Goal: Transaction & Acquisition: Obtain resource

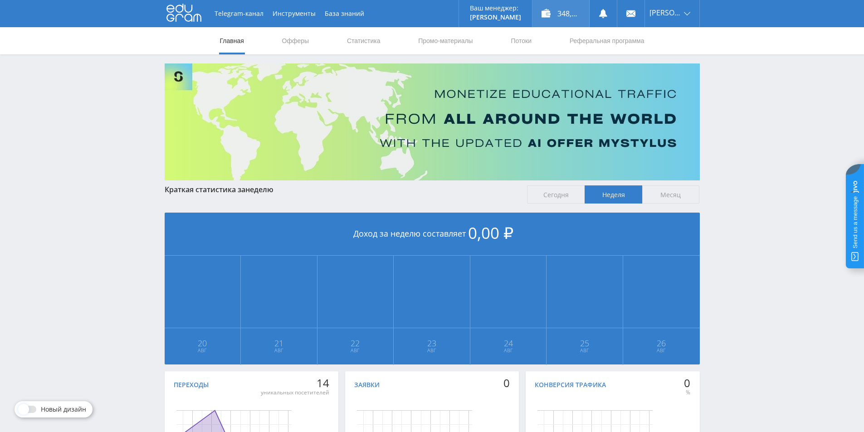
click at [558, 13] on div "348,00 ₽" at bounding box center [560, 13] width 57 height 27
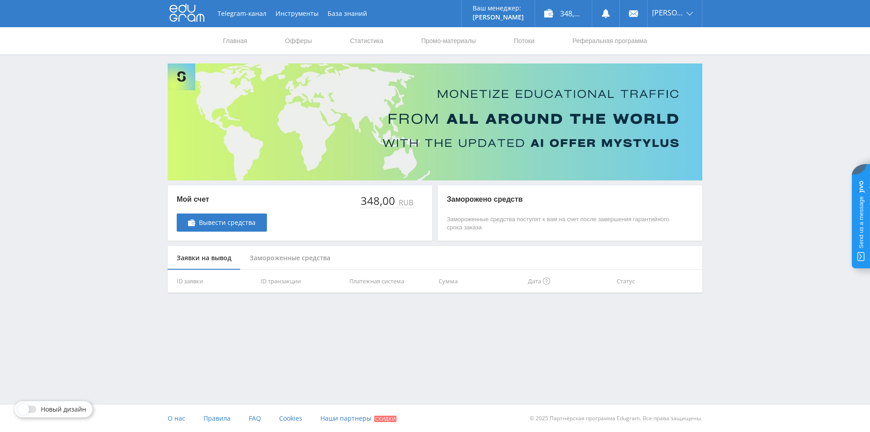
click at [320, 259] on div "Замороженные средства" at bounding box center [290, 258] width 99 height 24
click at [216, 258] on div "Заявки на вывод" at bounding box center [204, 258] width 73 height 24
click at [362, 42] on link "Статистика" at bounding box center [366, 40] width 35 height 27
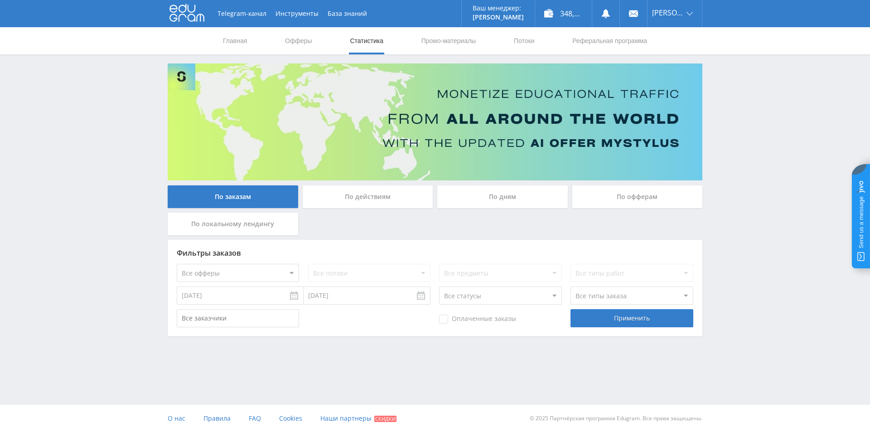
click at [293, 298] on input "19.08.2025" at bounding box center [240, 295] width 127 height 18
click at [294, 296] on input "19.08.2025" at bounding box center [240, 295] width 127 height 18
click at [294, 272] on select "Все офферы MyStylus MyStylus - Revshare Кампус AI Studybay Автор24 Studybay Bra…" at bounding box center [238, 273] width 122 height 18
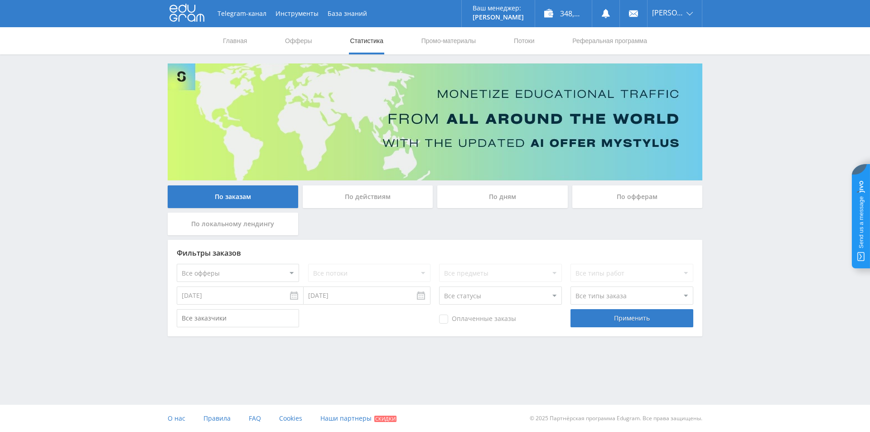
click at [294, 272] on select "Все офферы MyStylus MyStylus - Revshare Кампус AI Studybay Автор24 Studybay Bra…" at bounding box center [238, 273] width 122 height 18
click at [292, 298] on input "19.08.2025" at bounding box center [240, 295] width 127 height 18
type input "01.01.2024"
click at [612, 317] on div "Применить" at bounding box center [632, 318] width 122 height 18
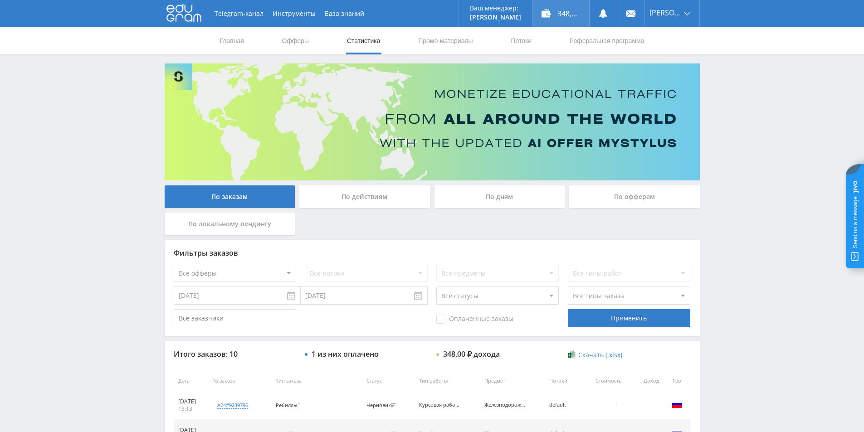
click at [550, 12] on div "348,00 ₽" at bounding box center [560, 13] width 57 height 27
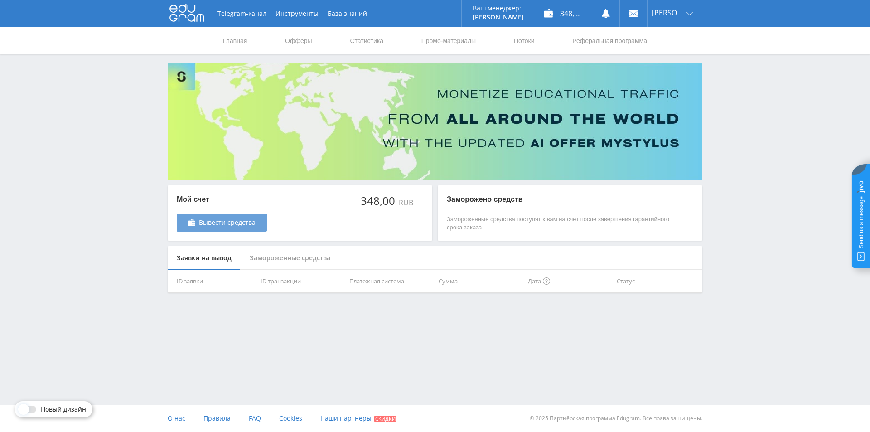
click at [237, 221] on span "Вывести средства" at bounding box center [227, 222] width 57 height 7
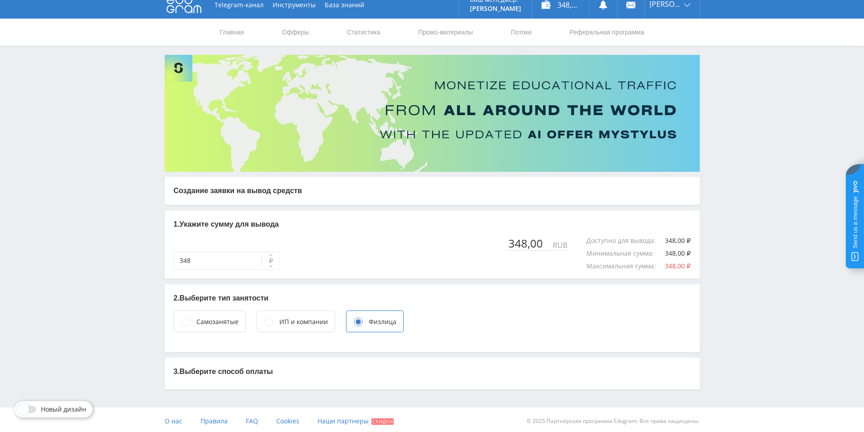
scroll to position [11, 0]
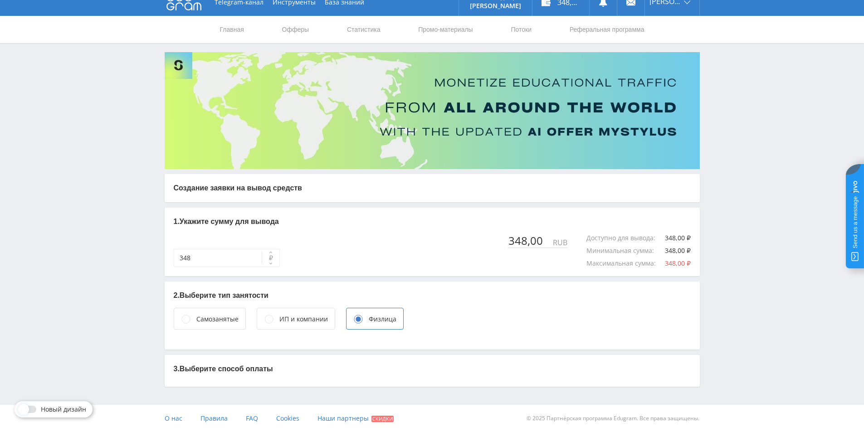
click at [231, 370] on p "3. Выберите способ оплаты" at bounding box center [432, 369] width 517 height 10
click at [187, 319] on circle at bounding box center [185, 319] width 8 height 8
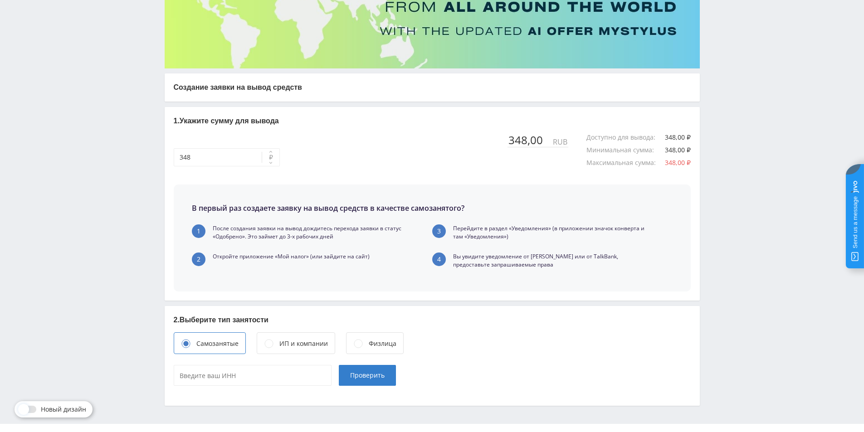
scroll to position [131, 0]
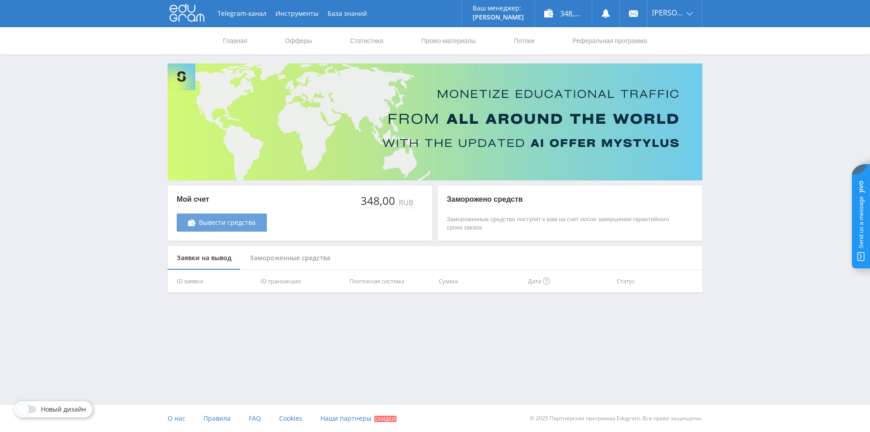
click at [242, 221] on span "Вывести средства" at bounding box center [227, 222] width 57 height 7
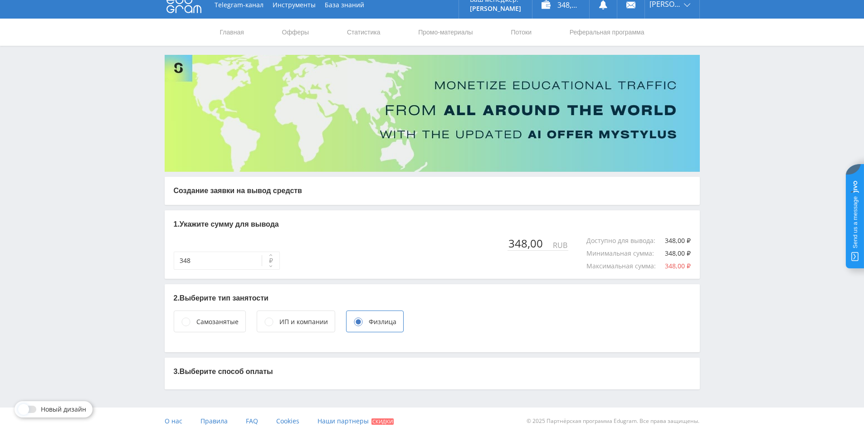
scroll to position [11, 0]
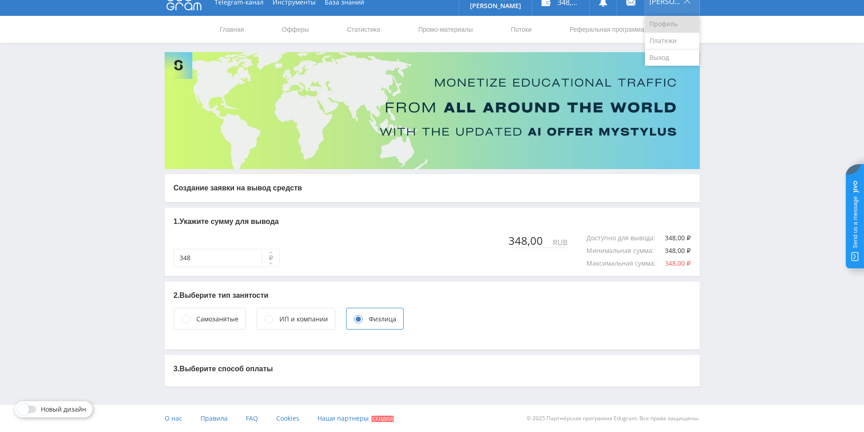
click at [666, 21] on link "Профиль" at bounding box center [672, 24] width 54 height 17
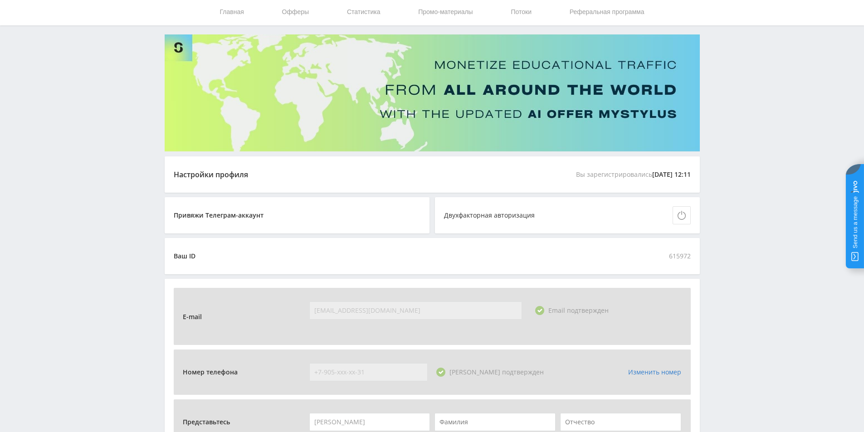
scroll to position [45, 0]
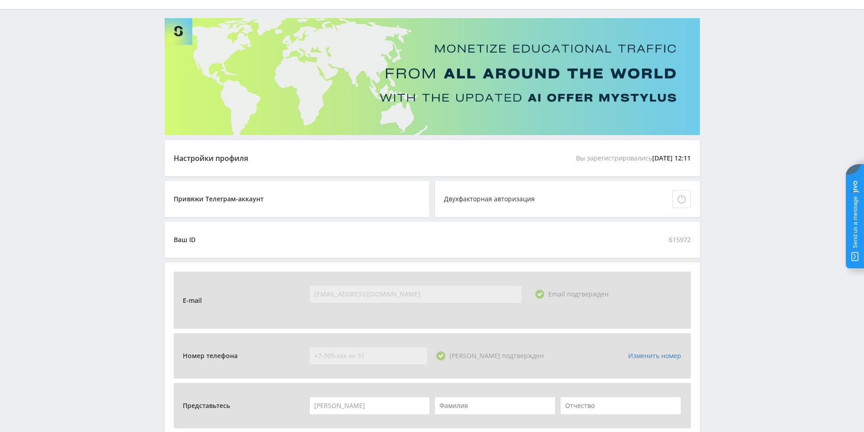
click at [681, 201] on icon at bounding box center [681, 198] width 9 height 9
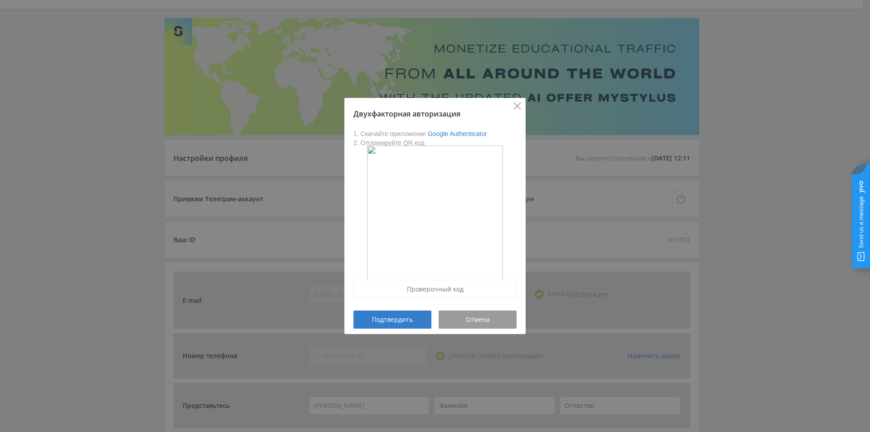
click at [515, 106] on icon "Close" at bounding box center [517, 105] width 7 height 7
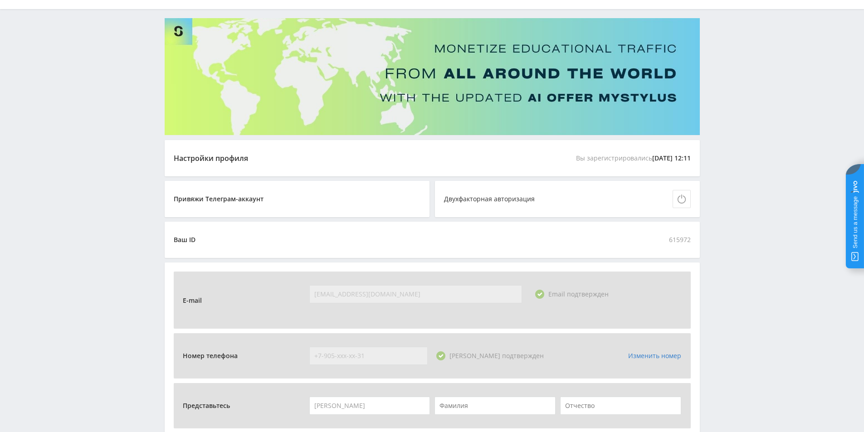
scroll to position [0, 0]
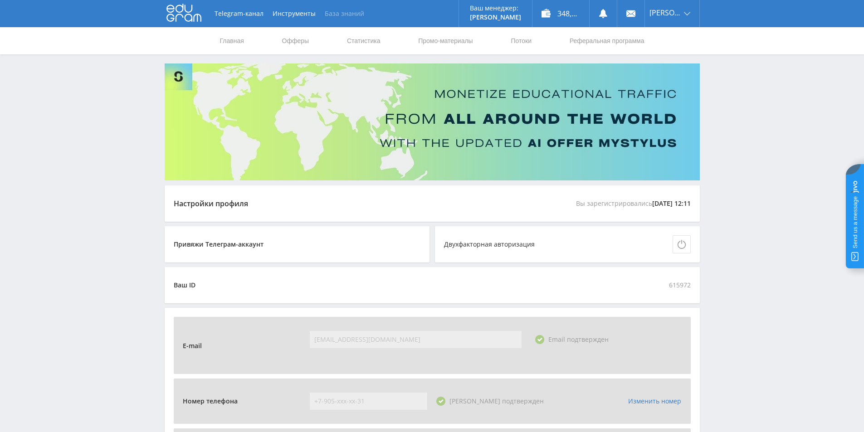
click at [344, 15] on link "База знаний" at bounding box center [344, 13] width 49 height 27
click at [631, 11] on use at bounding box center [630, 13] width 9 height 6
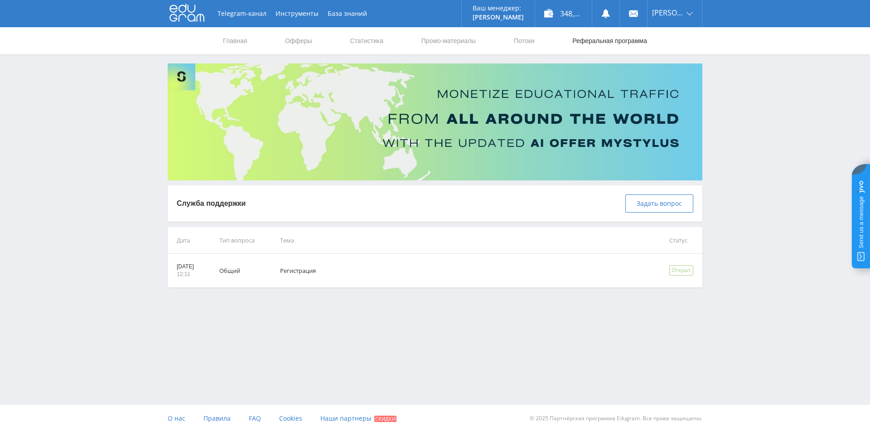
click at [626, 40] on link "Реферальная программа" at bounding box center [610, 40] width 77 height 27
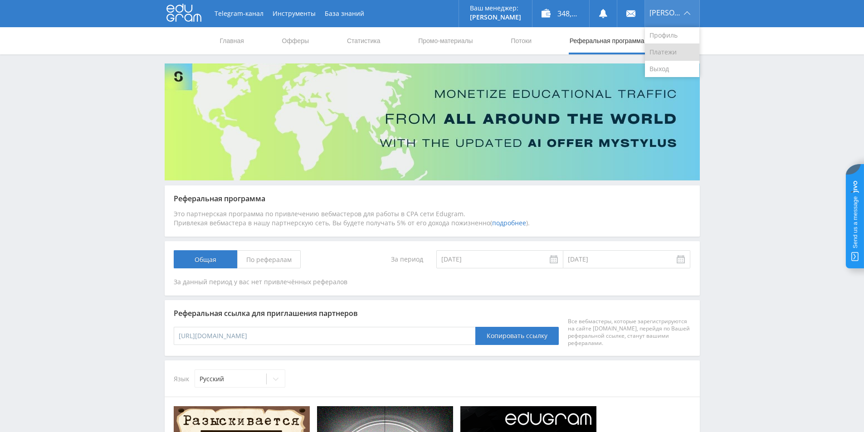
click at [664, 53] on link "Платежи" at bounding box center [672, 52] width 54 height 17
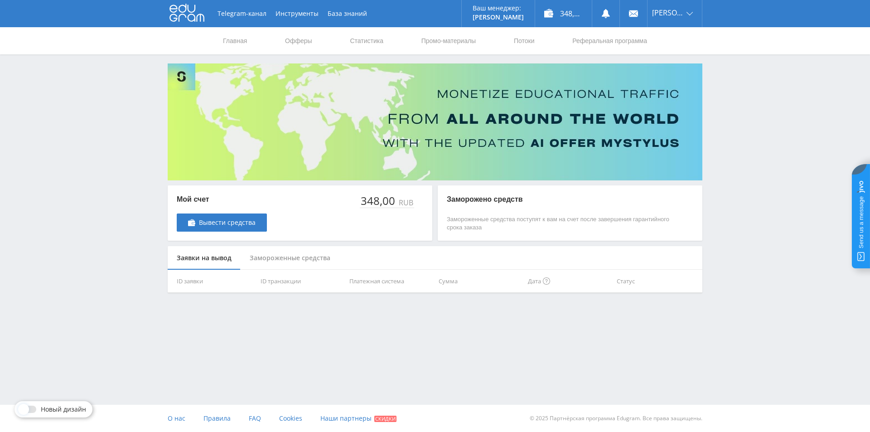
click at [282, 259] on div "Замороженные средства" at bounding box center [290, 258] width 99 height 24
click at [203, 258] on div "Заявки на вывод" at bounding box center [204, 258] width 73 height 24
click at [233, 221] on span "Вывести средства" at bounding box center [227, 222] width 57 height 7
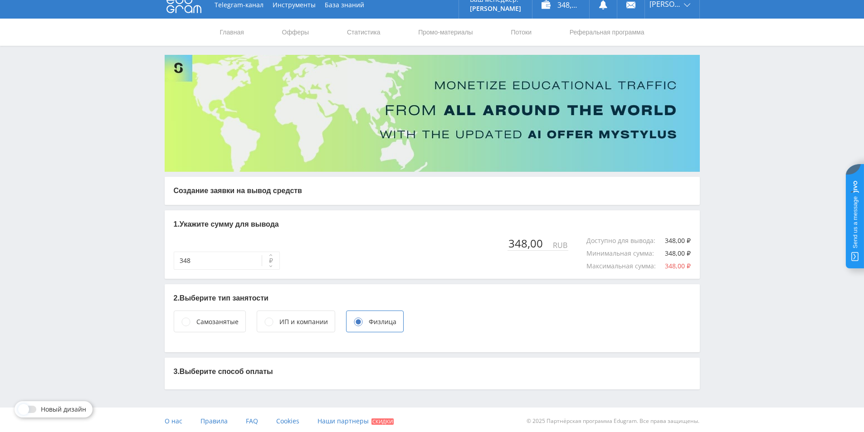
scroll to position [11, 0]
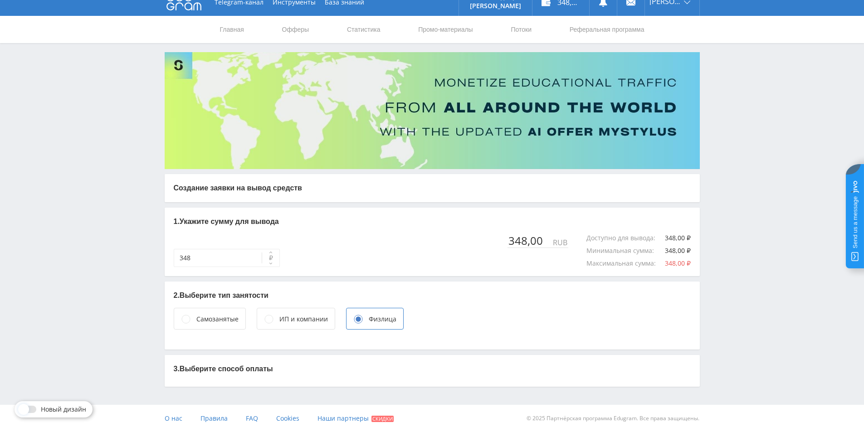
click at [238, 371] on p "3. Выберите способ оплаты" at bounding box center [432, 369] width 517 height 10
click at [239, 371] on p "3. Выберите способ оплаты" at bounding box center [432, 369] width 517 height 10
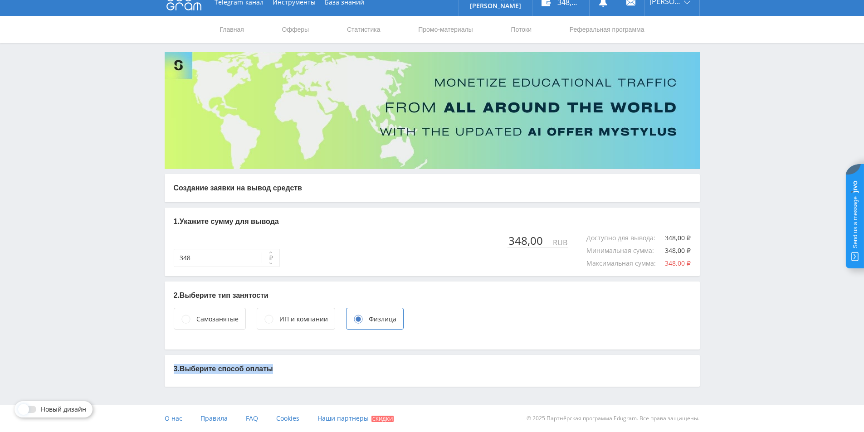
click at [239, 371] on p "3. Выберите способ оплаты" at bounding box center [432, 369] width 517 height 10
click at [199, 370] on p "3. Выберите способ оплаты" at bounding box center [432, 369] width 517 height 10
click at [191, 370] on p "3. Выберите способ оплаты" at bounding box center [432, 369] width 517 height 10
click at [233, 30] on link "Главная" at bounding box center [232, 29] width 26 height 27
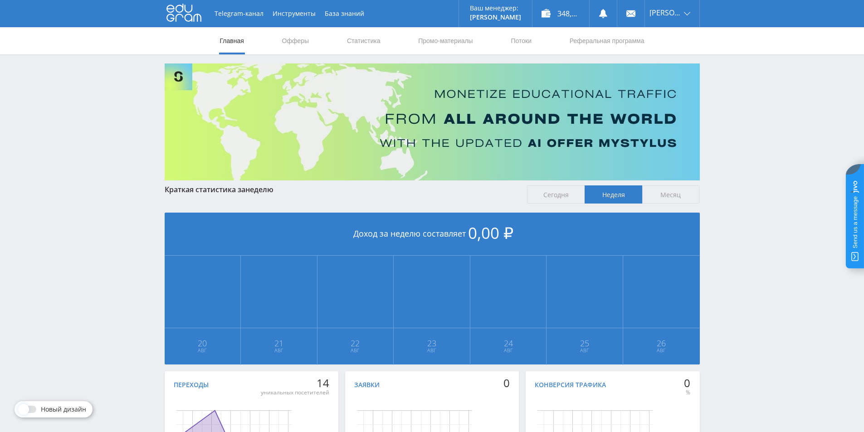
click at [659, 193] on span "Месяц" at bounding box center [671, 194] width 58 height 18
click at [0, 0] on input "Месяц" at bounding box center [0, 0] width 0 height 0
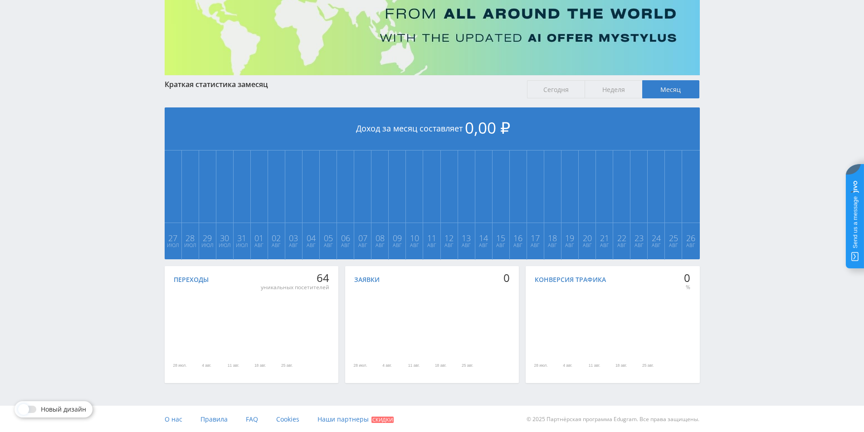
scroll to position [106, 0]
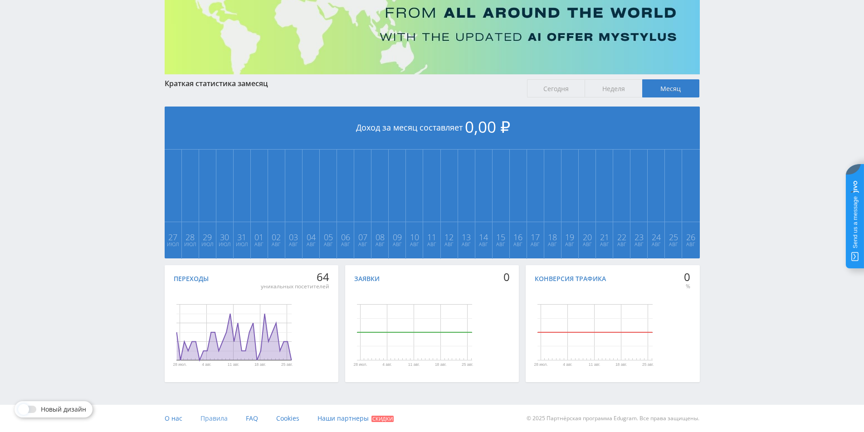
click at [204, 422] on span "Правила" at bounding box center [213, 418] width 27 height 9
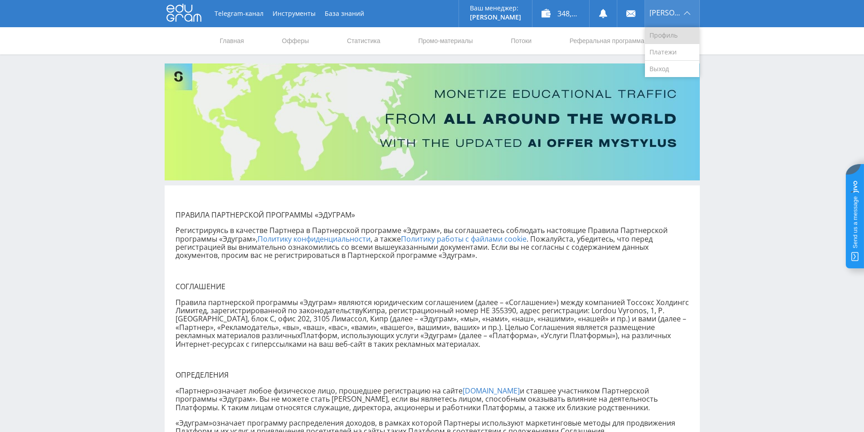
click at [670, 34] on link "Профиль" at bounding box center [672, 35] width 54 height 17
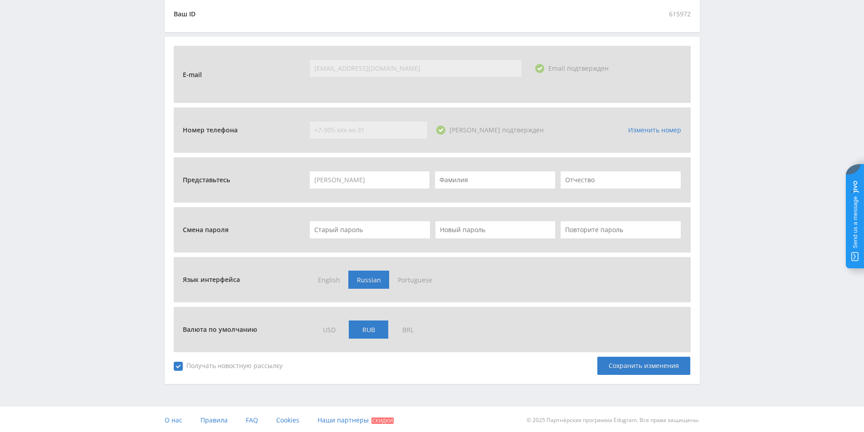
scroll to position [273, 0]
click at [450, 177] on input "text" at bounding box center [494, 178] width 121 height 18
click at [771, 195] on div "Telegram-канал Инструменты База знаний Ваш менеджер: [PERSON_NAME] Online @edug…" at bounding box center [432, 79] width 864 height 705
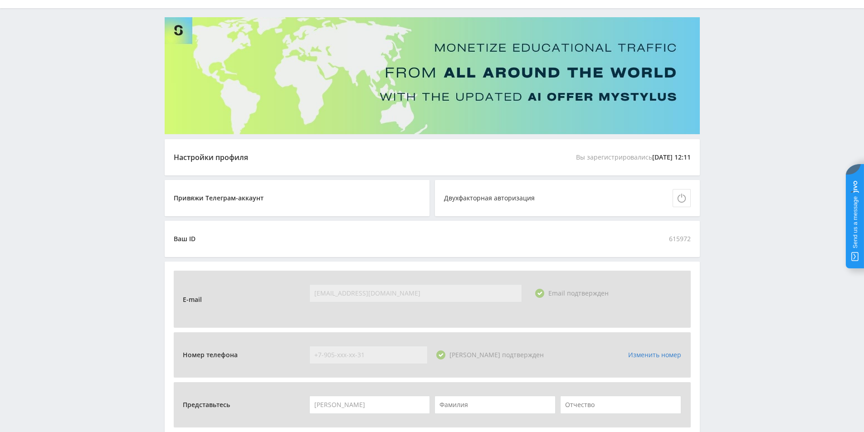
scroll to position [0, 0]
